Goal: Information Seeking & Learning: Check status

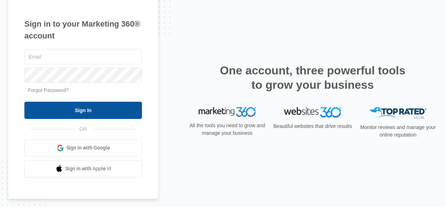
type input "[EMAIL_ADDRESS][DOMAIN_NAME]"
click at [107, 110] on input "Sign In" at bounding box center [83, 110] width 118 height 17
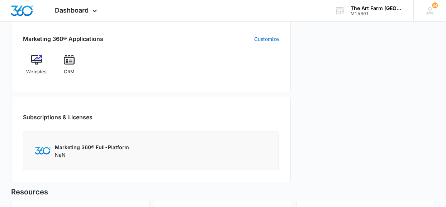
scroll to position [290, 0]
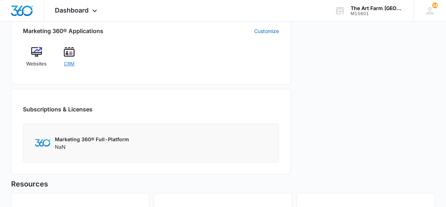
click at [75, 66] on div "CRM" at bounding box center [69, 59] width 27 height 25
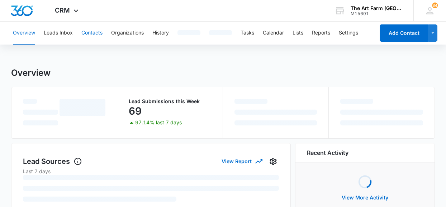
click at [96, 30] on button "Contacts" at bounding box center [91, 33] width 21 height 23
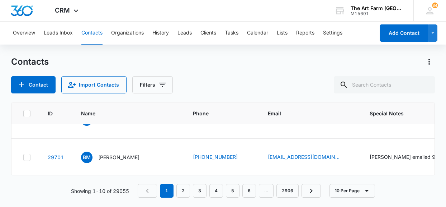
scroll to position [173, 0]
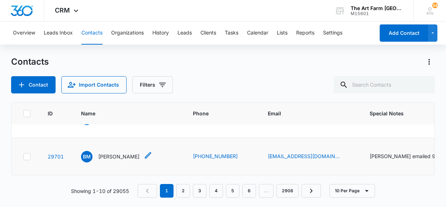
click at [127, 157] on p "[PERSON_NAME]" at bounding box center [118, 156] width 41 height 8
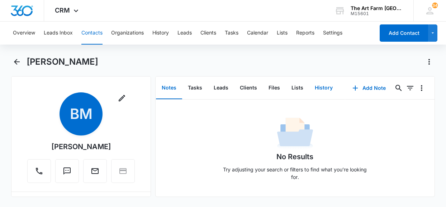
click at [321, 90] on button "History" at bounding box center [323, 88] width 29 height 22
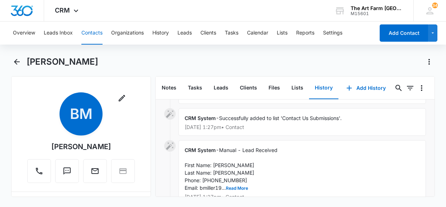
scroll to position [108, 0]
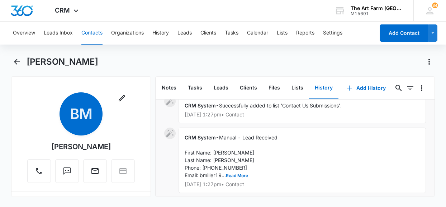
click at [242, 178] on div "CRM System - Manual - Lead Received First Name: [PERSON_NAME] Last Name: [PERSO…" at bounding box center [303, 159] width 248 height 65
click at [243, 177] on button "Read More" at bounding box center [237, 175] width 22 height 4
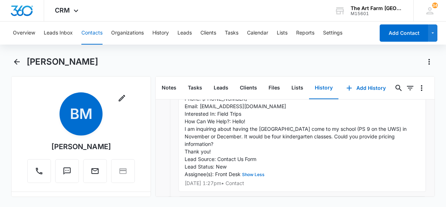
scroll to position [178, 0]
click at [13, 62] on icon "Back" at bounding box center [17, 61] width 9 height 9
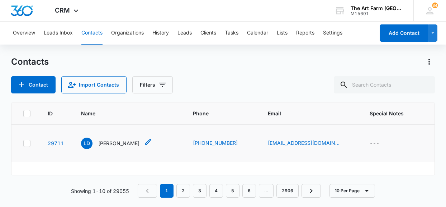
click at [114, 146] on p "[PERSON_NAME]" at bounding box center [118, 143] width 41 height 8
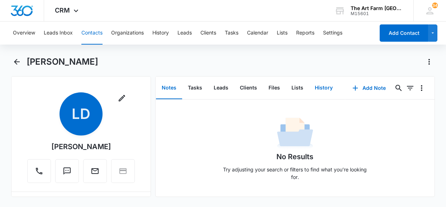
click at [320, 90] on button "History" at bounding box center [323, 88] width 29 height 22
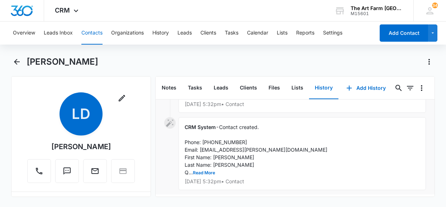
scroll to position [96, 0]
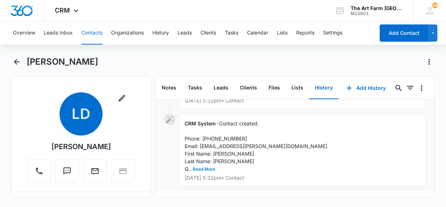
click at [211, 169] on button "Read More" at bounding box center [204, 169] width 22 height 4
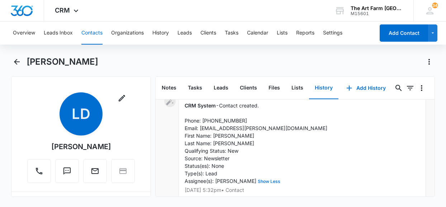
scroll to position [114, 0]
click at [18, 61] on icon "Back" at bounding box center [17, 61] width 9 height 9
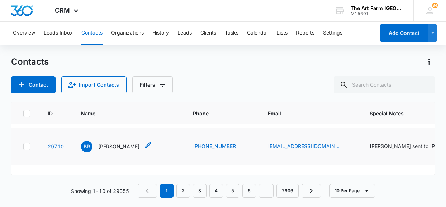
scroll to position [45, 0]
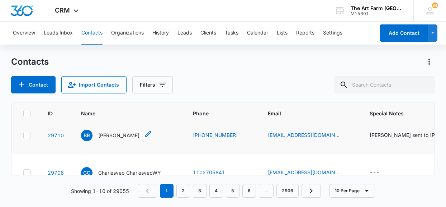
click at [127, 136] on p "[PERSON_NAME]" at bounding box center [118, 135] width 41 height 8
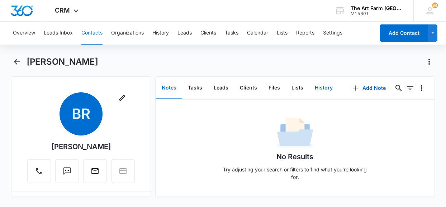
click at [315, 87] on button "History" at bounding box center [323, 88] width 29 height 22
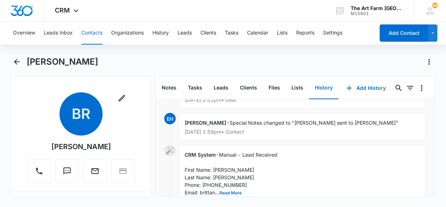
scroll to position [56, 0]
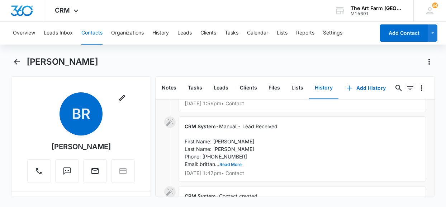
click at [239, 162] on button "Read More" at bounding box center [231, 164] width 22 height 4
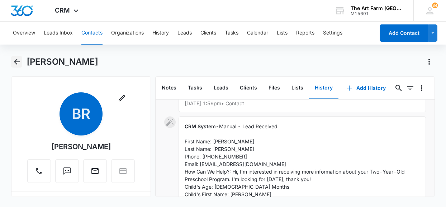
click at [20, 63] on icon "Back" at bounding box center [17, 61] width 9 height 9
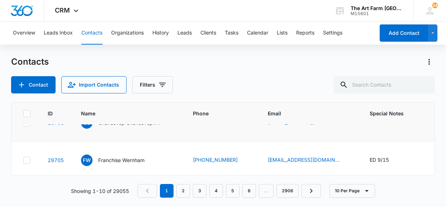
scroll to position [102, 0]
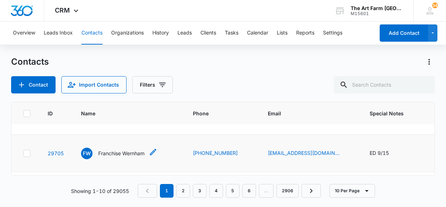
click at [128, 154] on p "Franchise Wernham" at bounding box center [121, 153] width 46 height 8
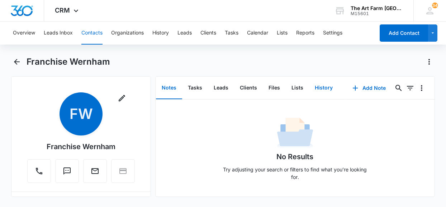
click at [323, 88] on button "History" at bounding box center [323, 88] width 29 height 22
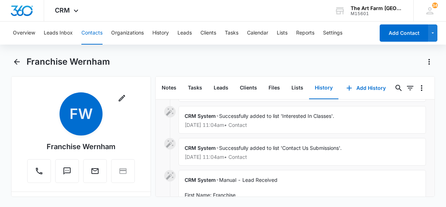
scroll to position [100, 0]
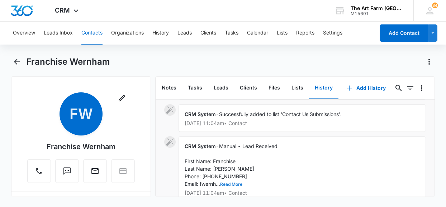
click at [240, 184] on button "Read More" at bounding box center [231, 184] width 22 height 4
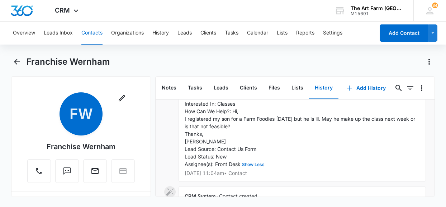
scroll to position [194, 0]
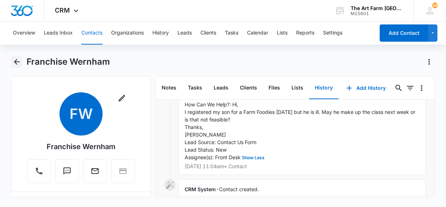
click at [19, 63] on icon "Back" at bounding box center [17, 61] width 9 height 9
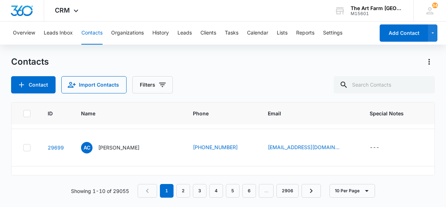
scroll to position [260, 0]
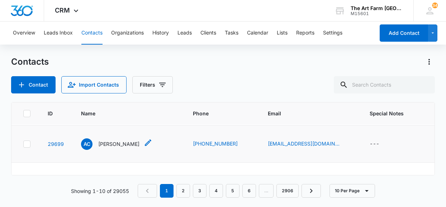
click at [125, 144] on p "[PERSON_NAME]" at bounding box center [118, 144] width 41 height 8
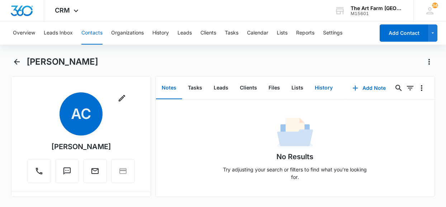
click at [320, 88] on button "History" at bounding box center [323, 88] width 29 height 22
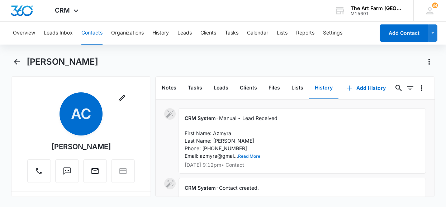
click at [255, 154] on button "Read More" at bounding box center [249, 156] width 22 height 4
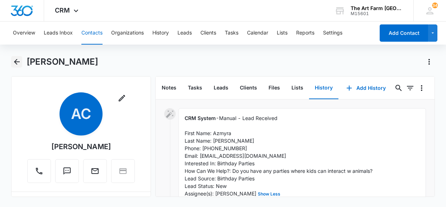
click at [19, 61] on icon "Back" at bounding box center [17, 61] width 9 height 9
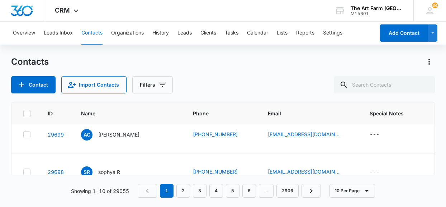
scroll to position [271, 0]
